Goal: Check status

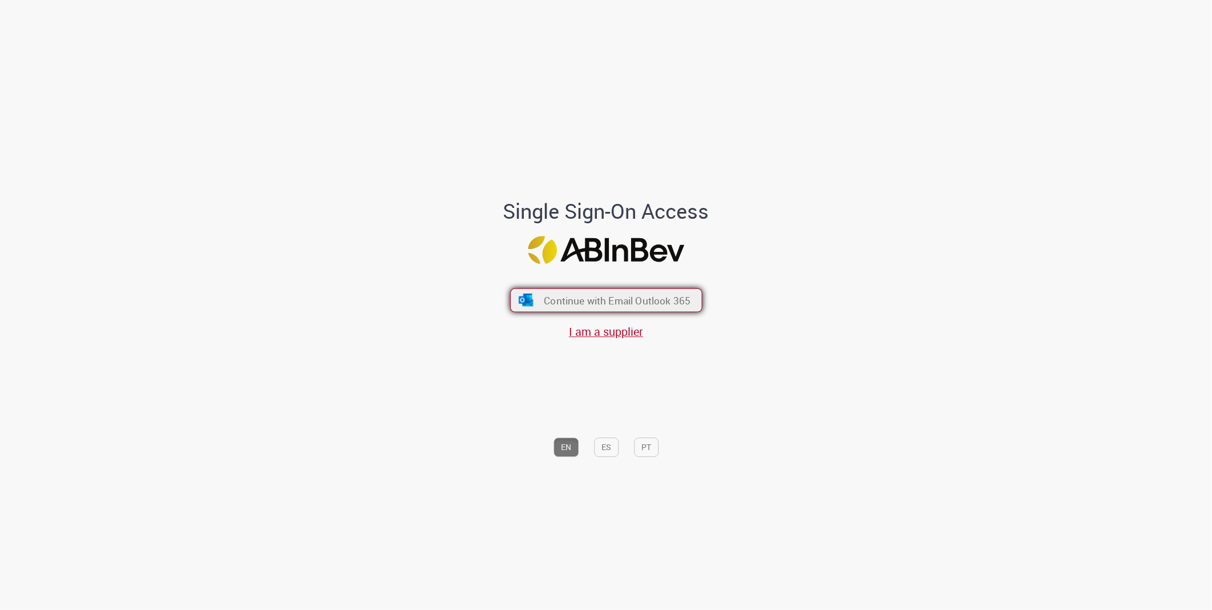
click at [571, 303] on span "Continue with Email Outlook 365" at bounding box center [617, 299] width 147 height 13
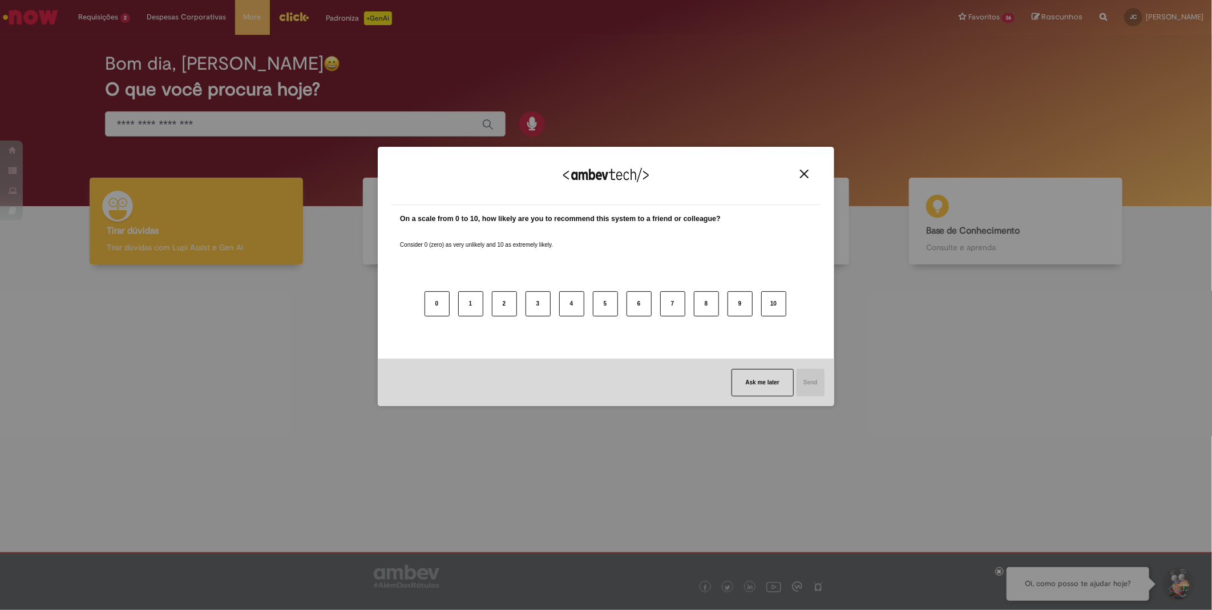
click at [800, 175] on button "Close" at bounding box center [804, 174] width 15 height 10
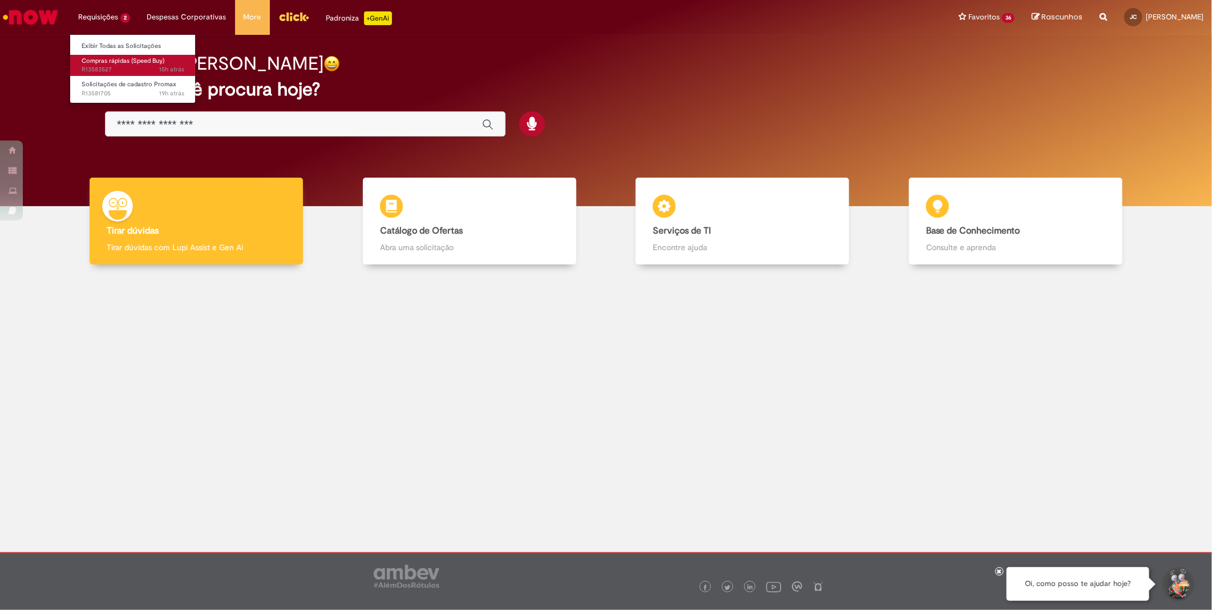
click at [123, 67] on span "15h atrás 15 horas atrás R13583527" at bounding box center [133, 69] width 103 height 9
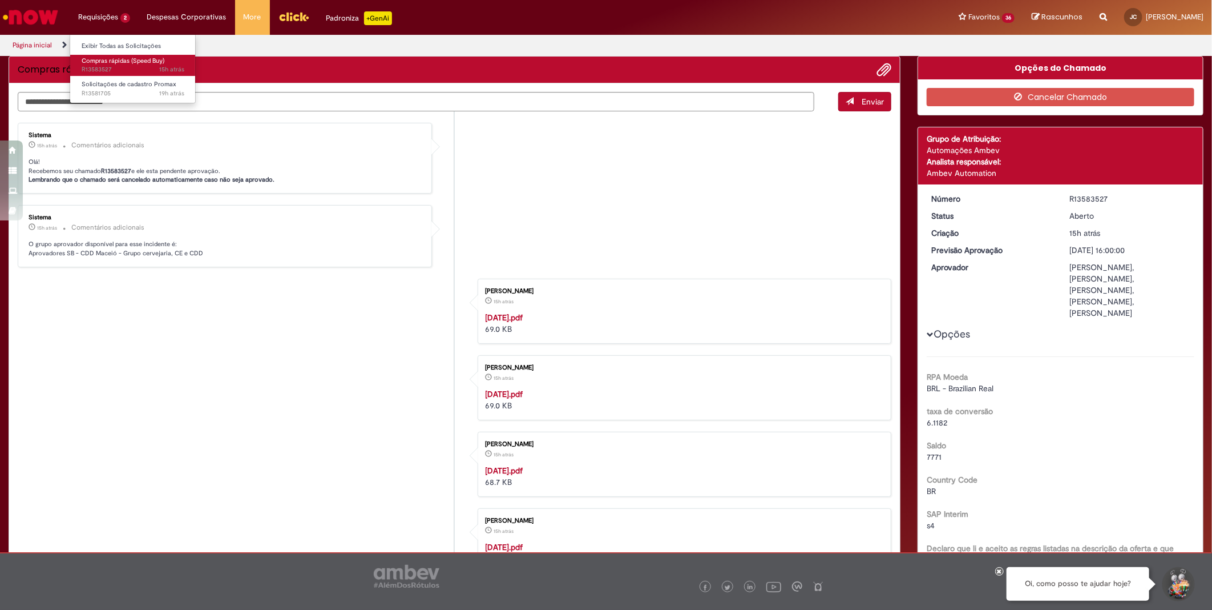
click at [110, 58] on span "Compras rápidas (Speed Buy)" at bounding box center [123, 61] width 83 height 9
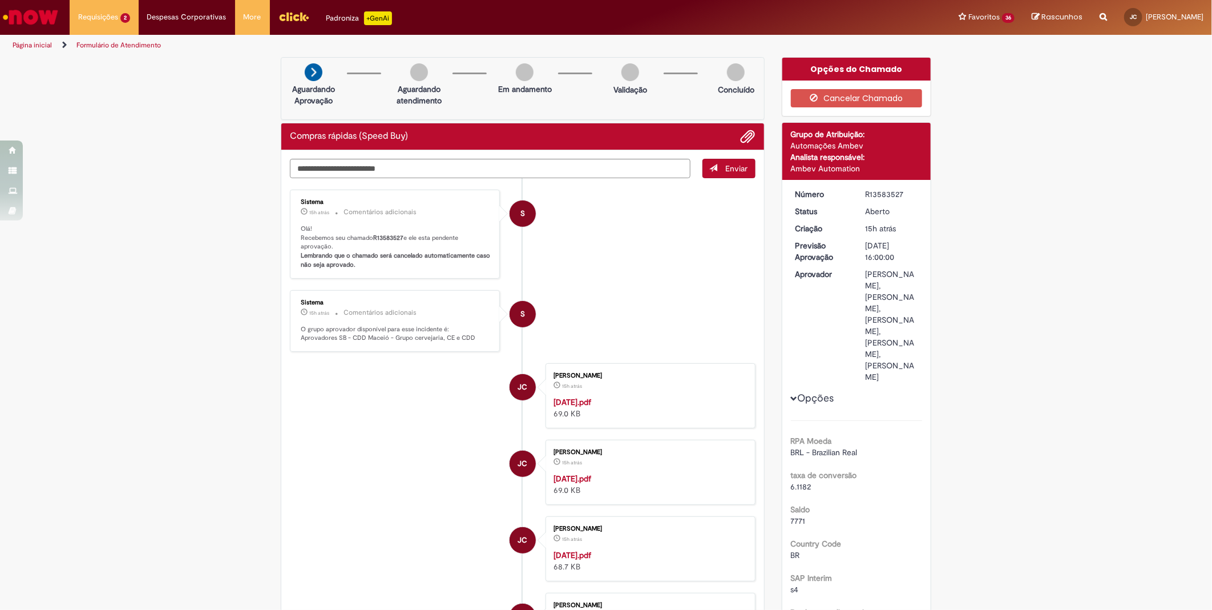
scroll to position [63, 0]
